Goal: Task Accomplishment & Management: Manage account settings

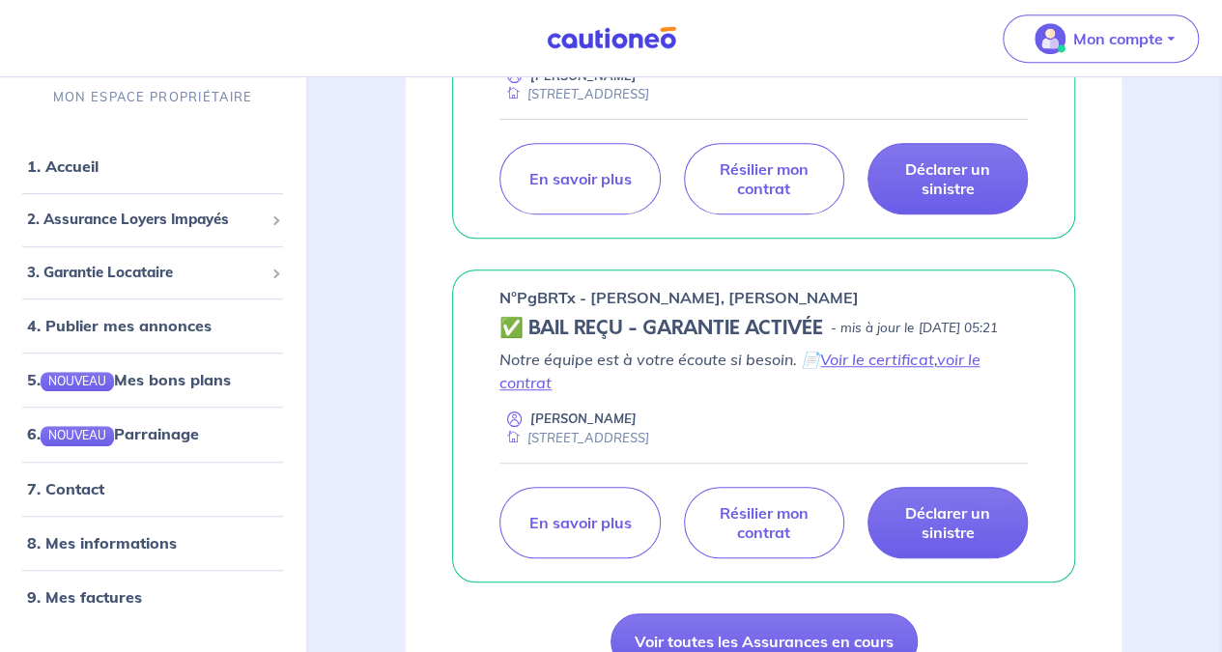
scroll to position [579, 0]
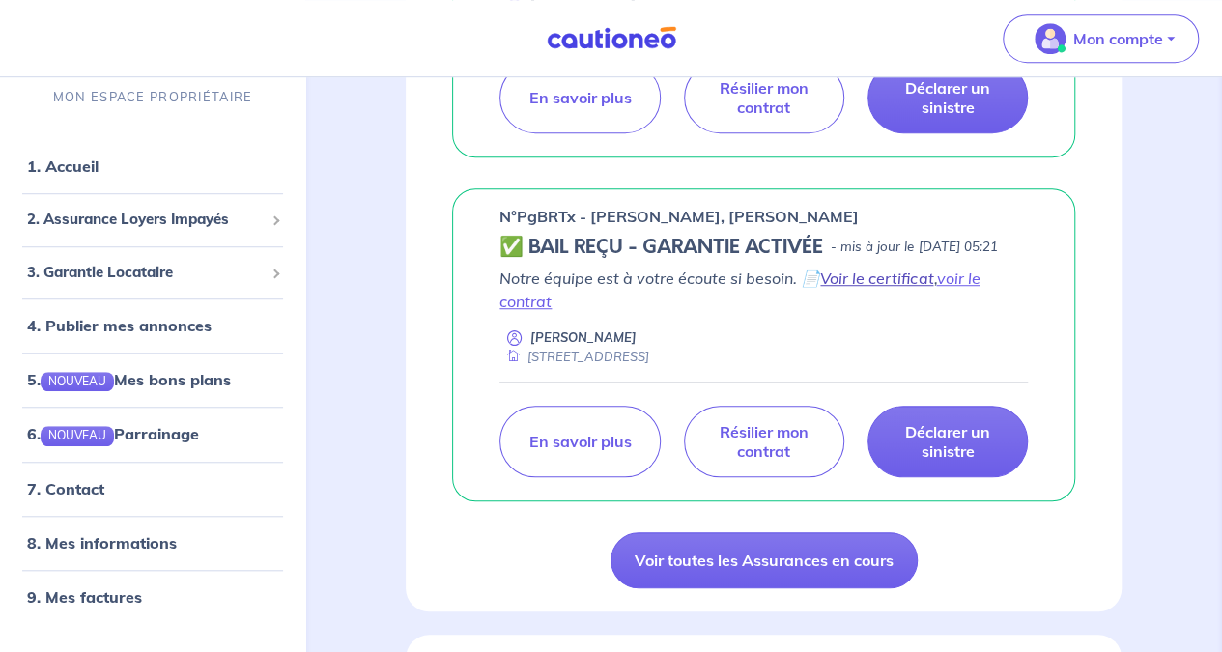
click at [873, 288] on link "Voir le certificat" at bounding box center [876, 277] width 113 height 19
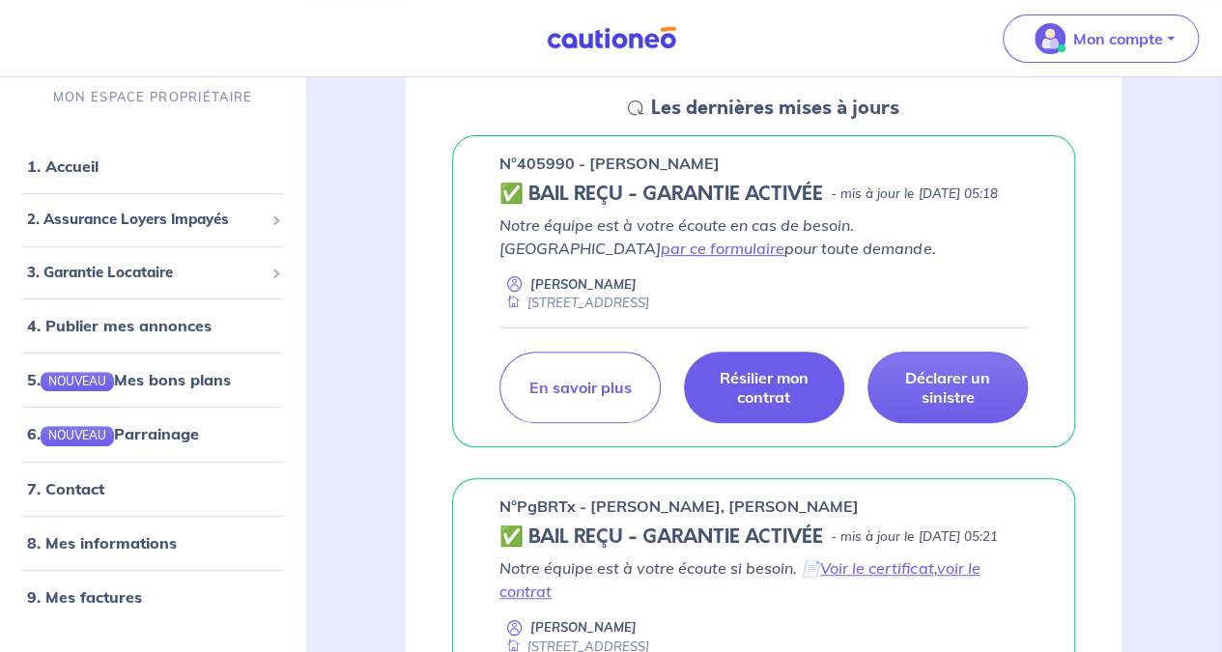
click at [765, 407] on p "Résilier mon contrat" at bounding box center [764, 387] width 112 height 39
click at [753, 407] on p "Résilier mon contrat" at bounding box center [764, 387] width 112 height 39
click at [761, 407] on p "Résilier mon contrat" at bounding box center [764, 387] width 112 height 39
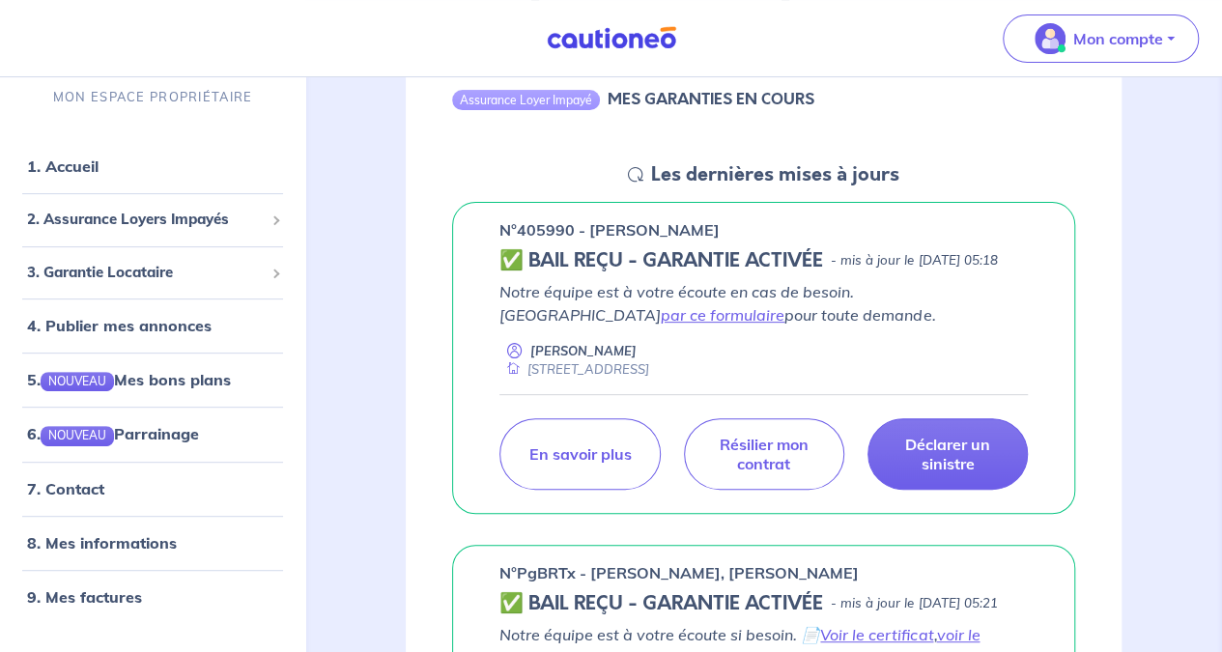
scroll to position [193, 0]
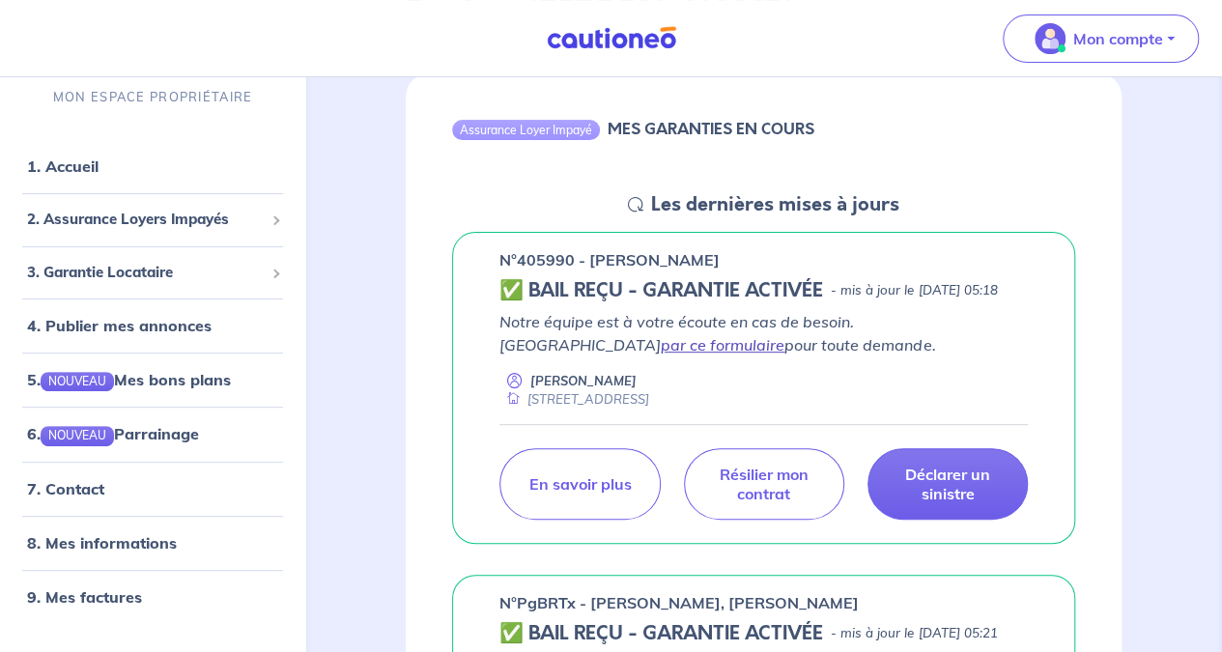
click at [784, 341] on link "par ce formulaire" at bounding box center [723, 344] width 124 height 19
click at [534, 260] on p "n°405990 - [PERSON_NAME]" at bounding box center [609, 259] width 220 height 23
copy p "405990"
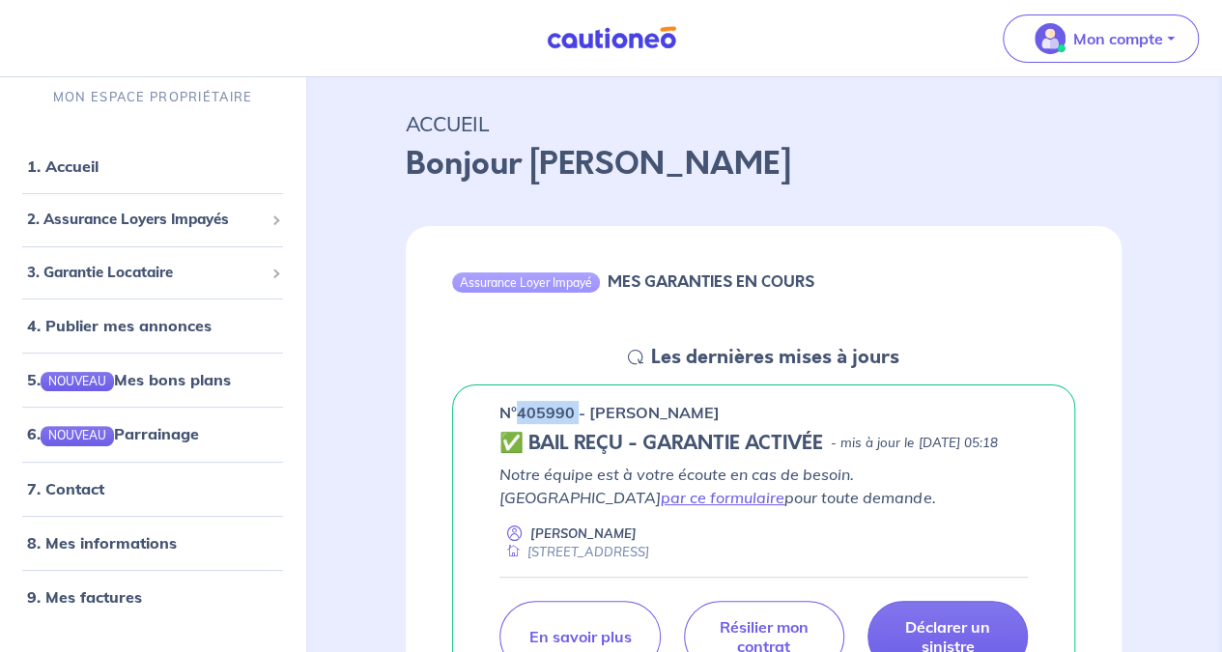
scroll to position [0, 0]
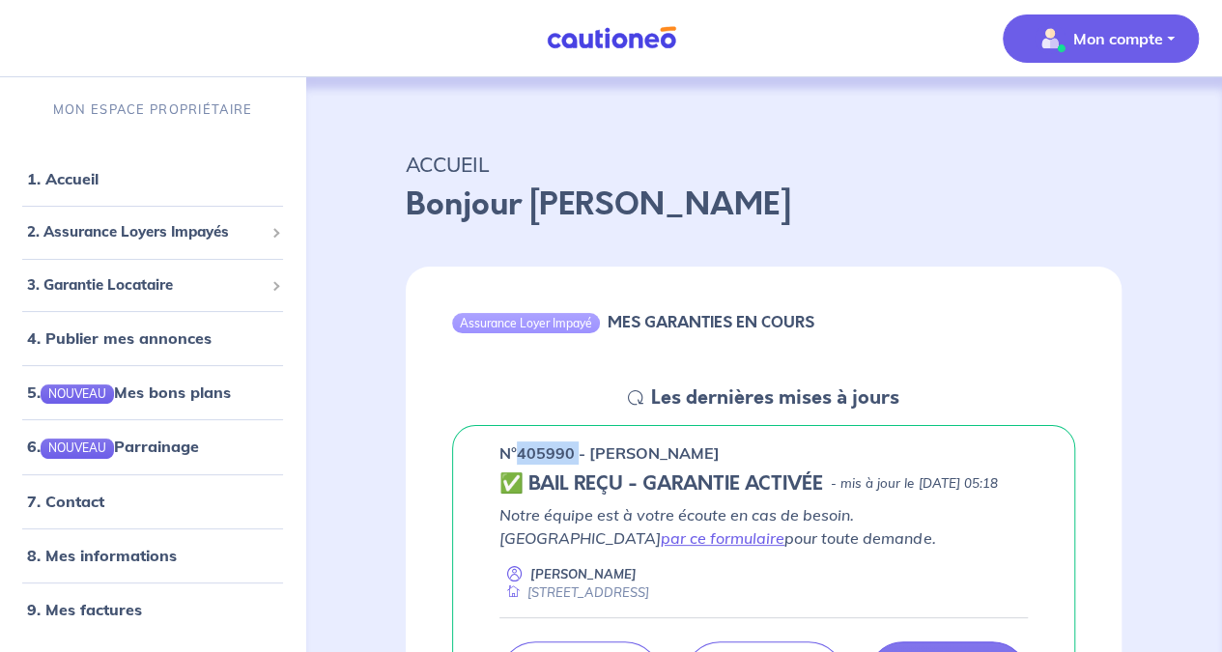
click at [1062, 47] on img "button" at bounding box center [1049, 38] width 31 height 31
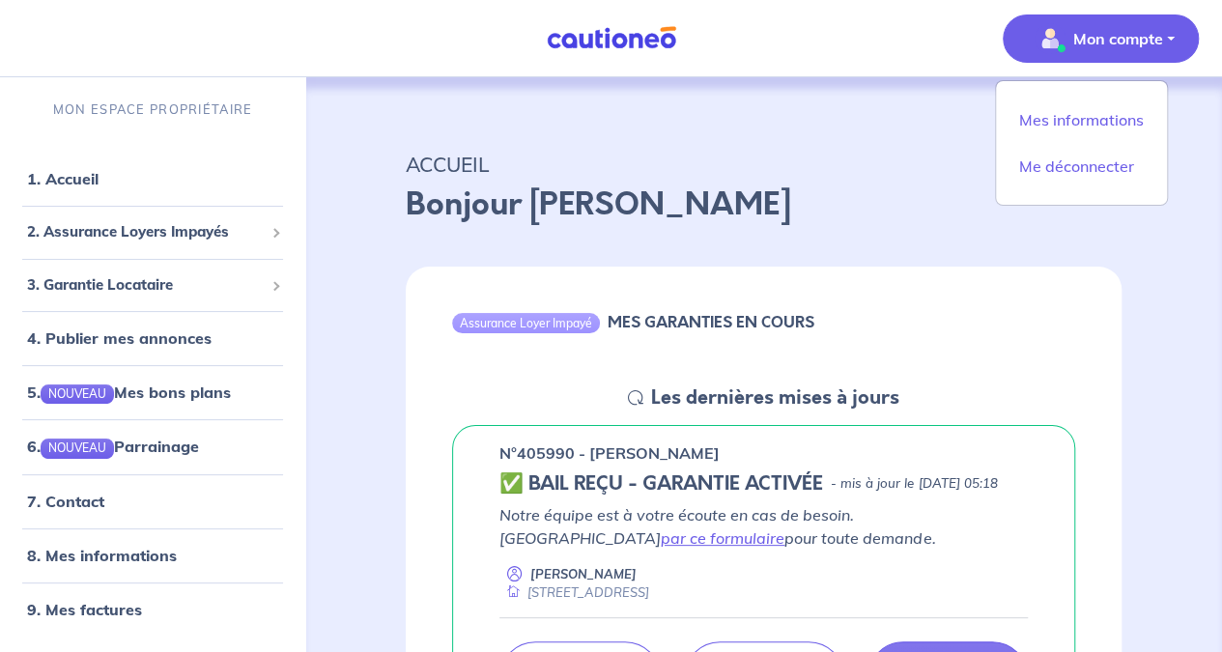
click at [832, 200] on p "Bonjour [PERSON_NAME]" at bounding box center [764, 205] width 716 height 46
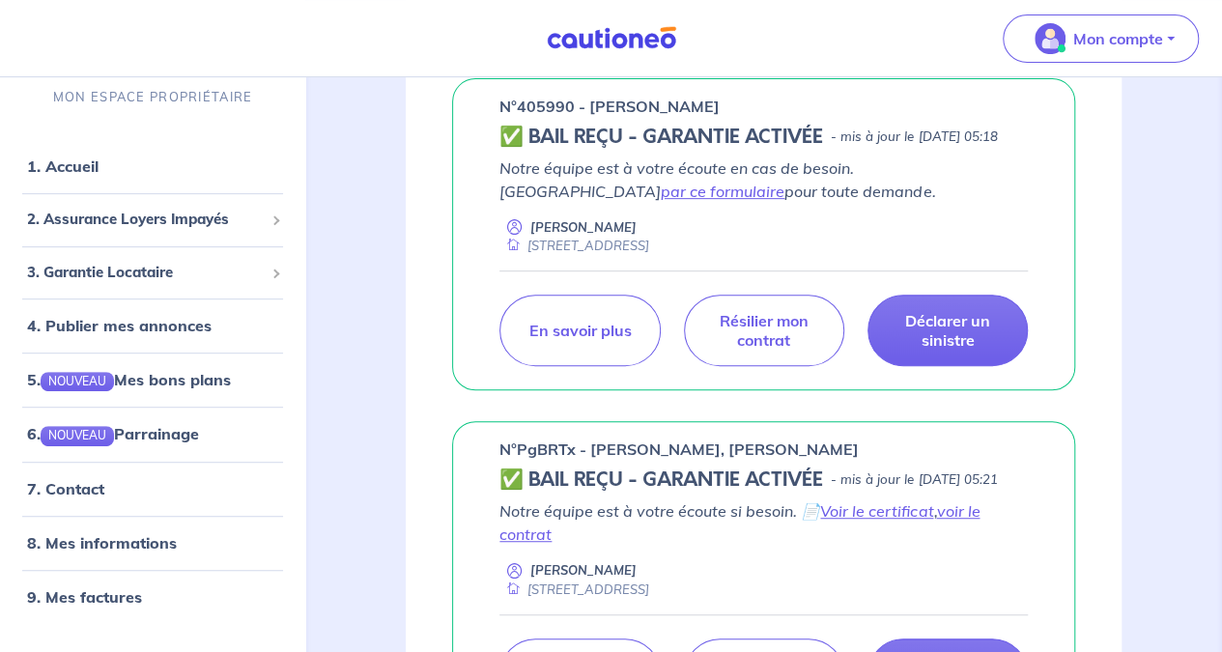
scroll to position [386, 0]
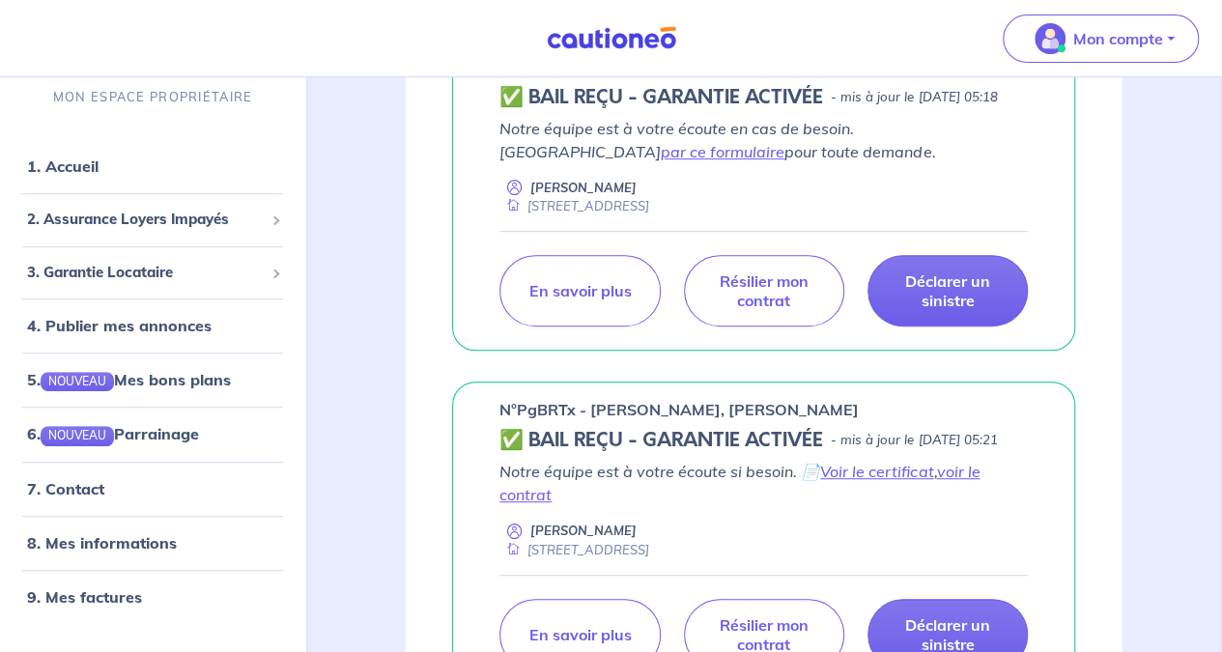
click at [540, 421] on p "n°PgBRTx - [PERSON_NAME], [PERSON_NAME]" at bounding box center [678, 409] width 359 height 23
copy p "PgBRTx"
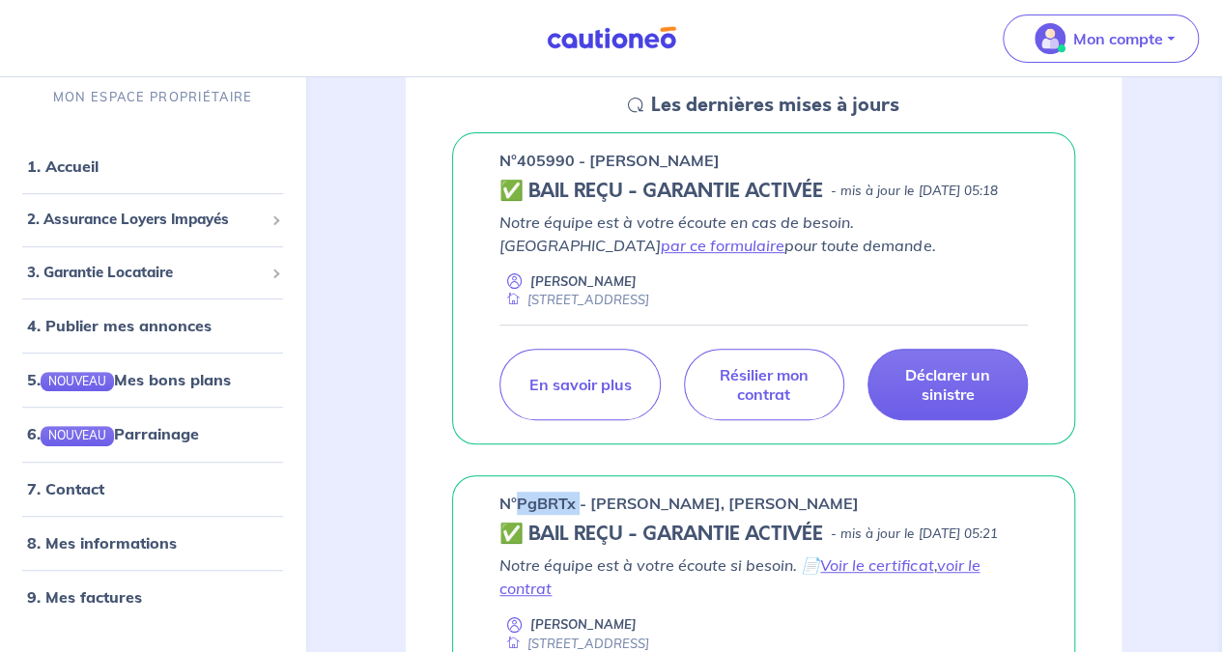
scroll to position [290, 0]
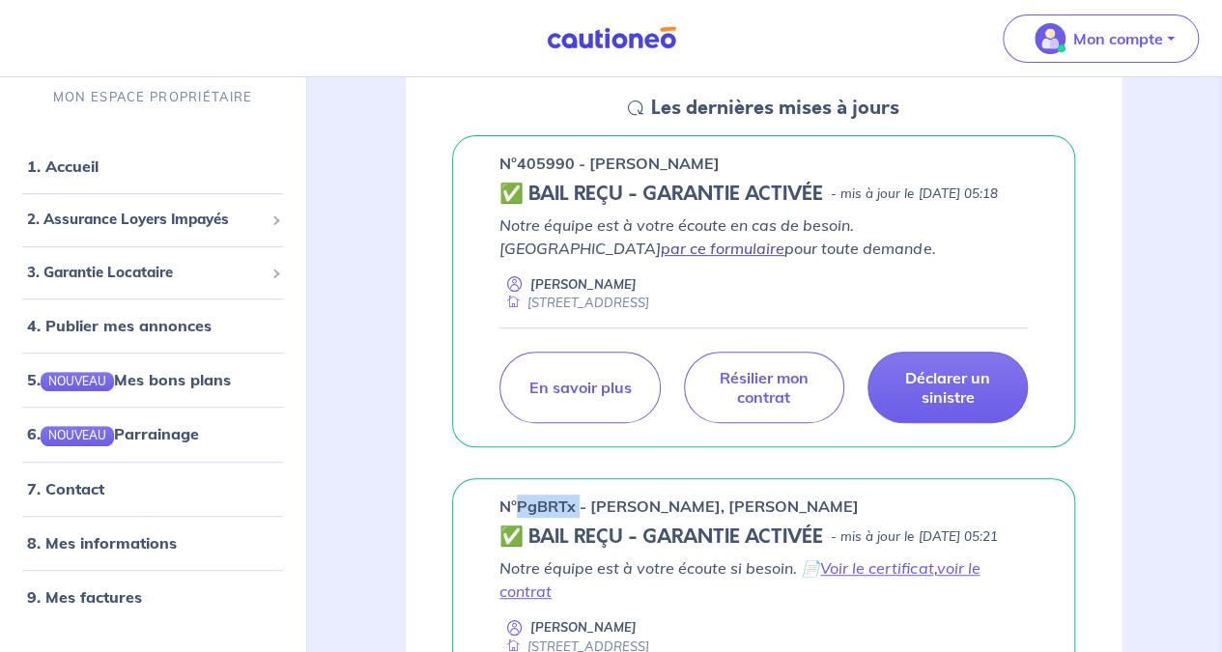
click at [784, 245] on link "par ce formulaire" at bounding box center [723, 248] width 124 height 19
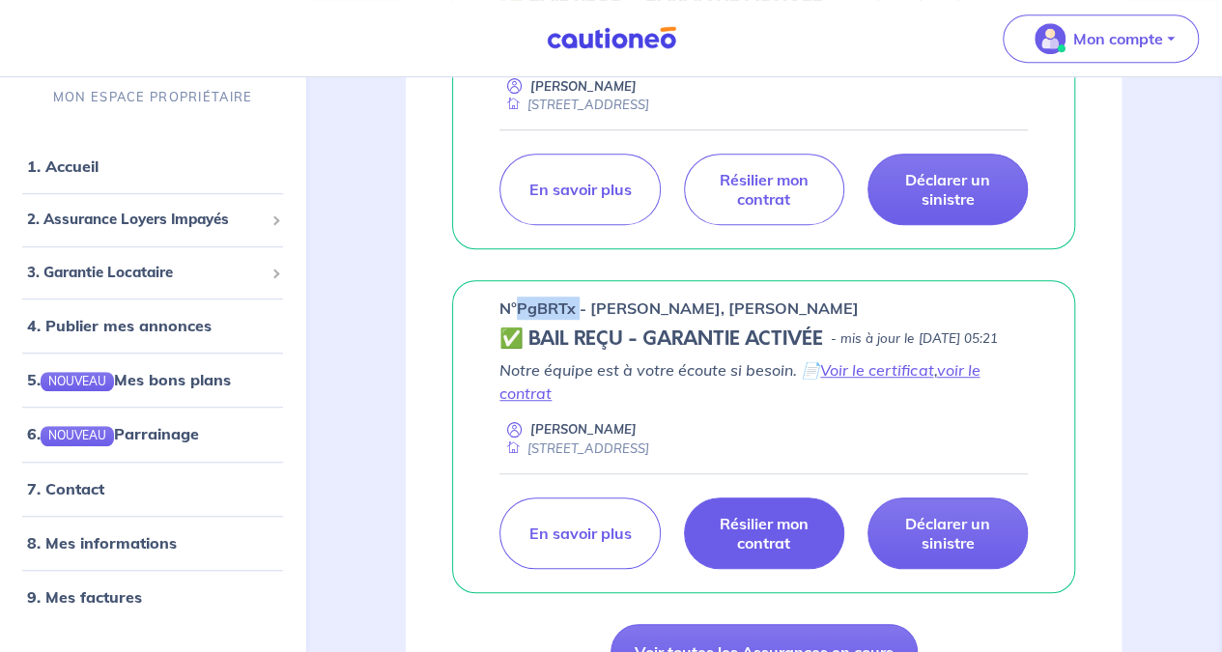
scroll to position [579, 0]
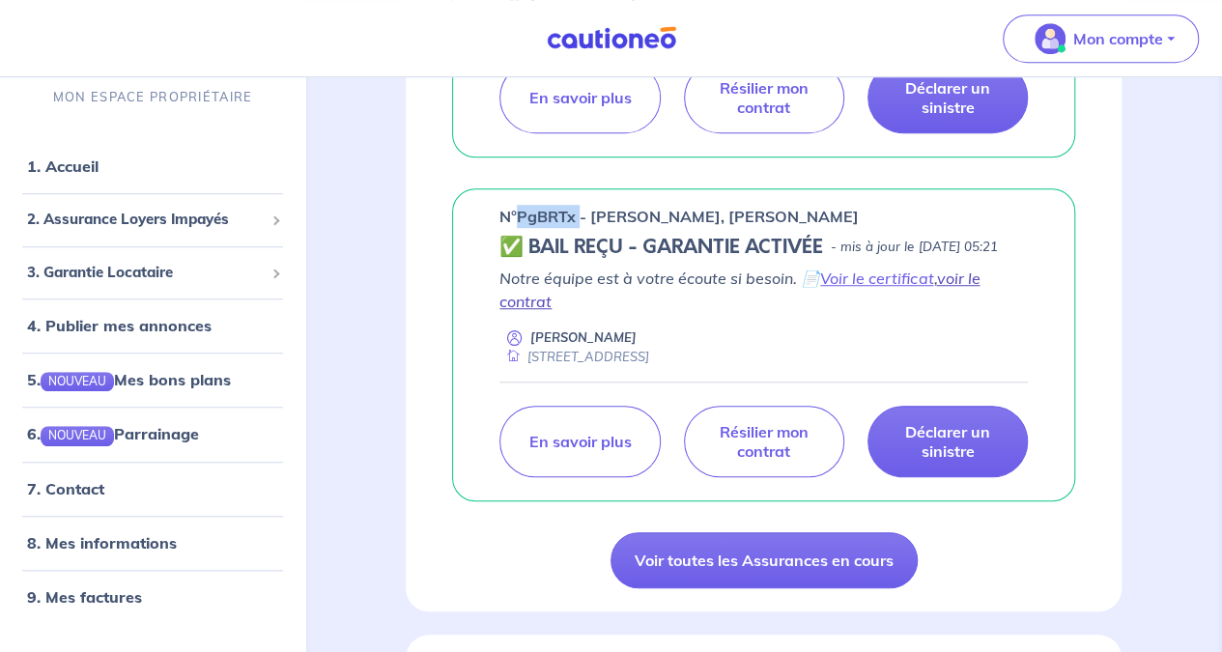
click at [957, 311] on link "voir le contrat" at bounding box center [739, 289] width 480 height 42
